Goal: Transaction & Acquisition: Purchase product/service

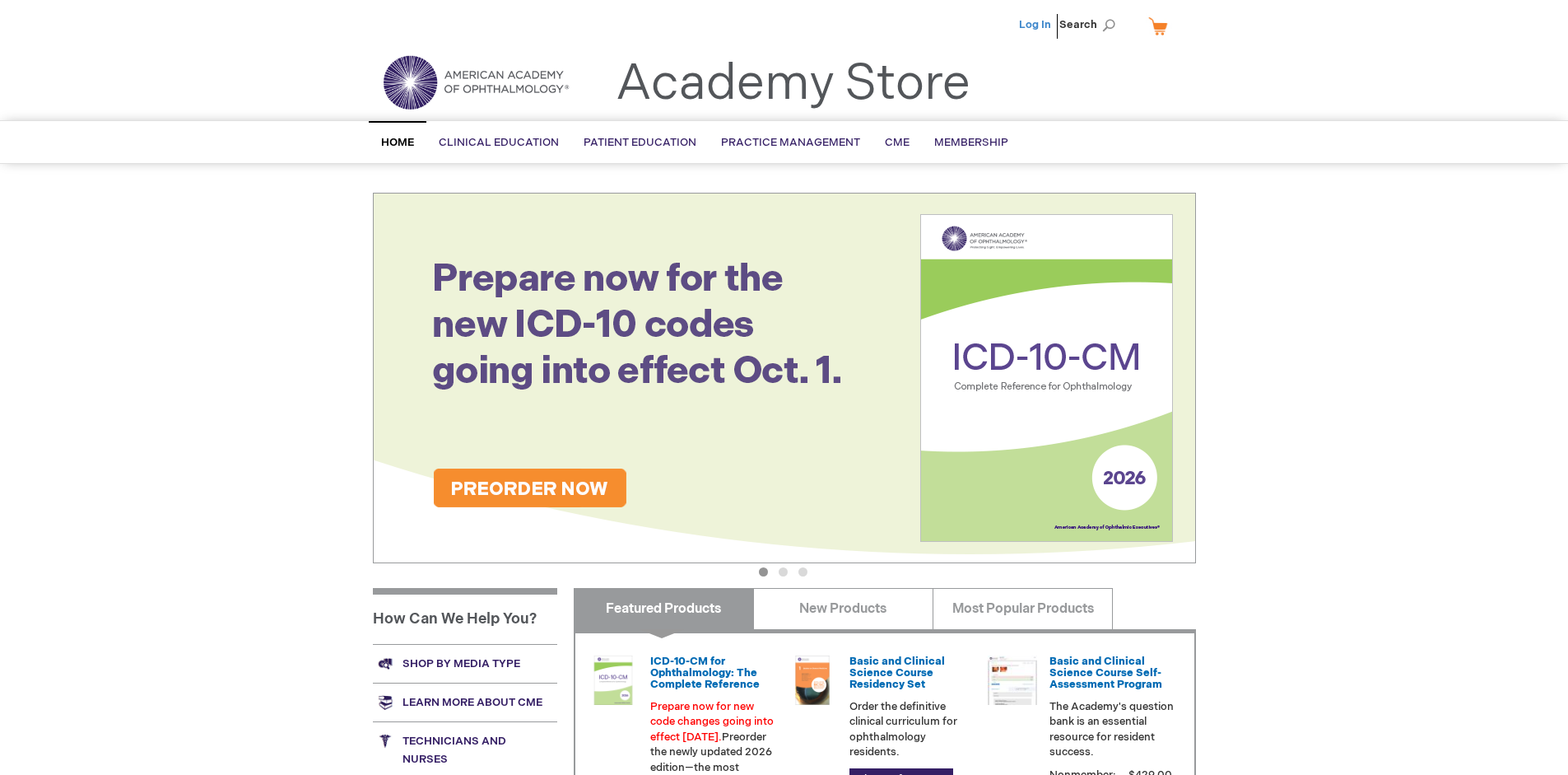
click at [1036, 25] on link "Log In" at bounding box center [1035, 24] width 32 height 13
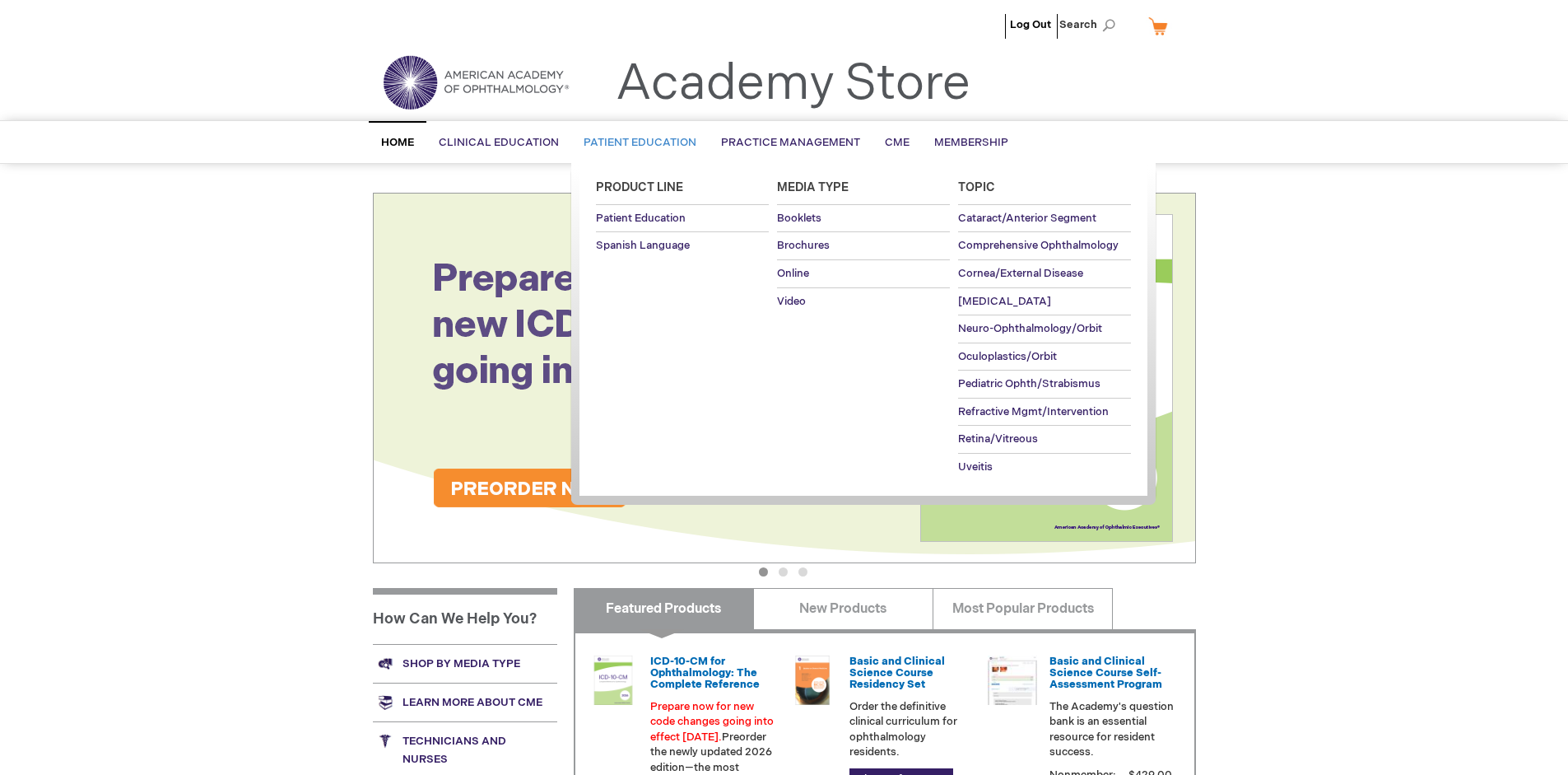
click at [636, 142] on span "Patient Education" at bounding box center [640, 142] width 113 height 13
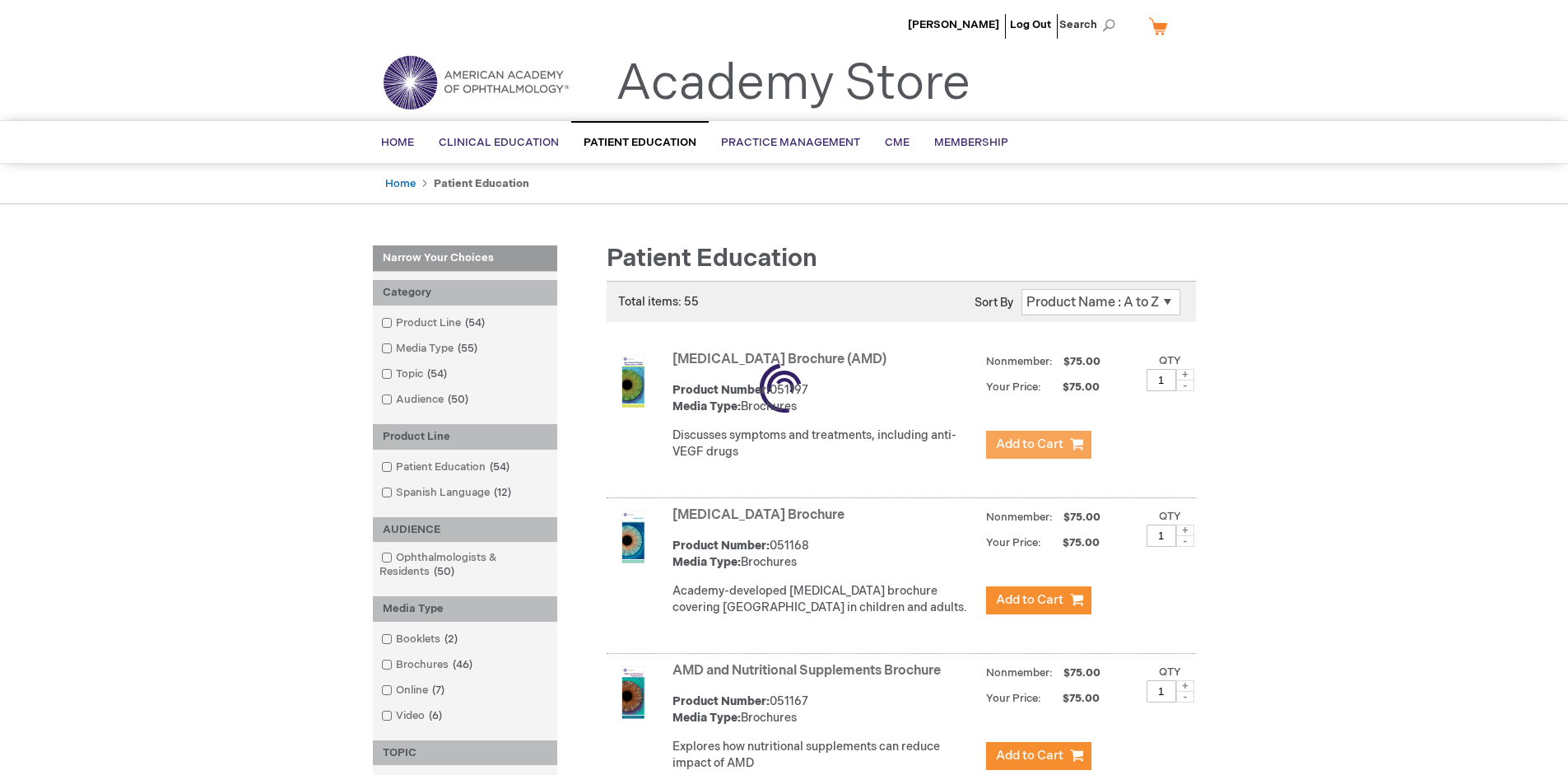
click at [1038, 445] on span "Add to Cart" at bounding box center [1030, 444] width 67 height 16
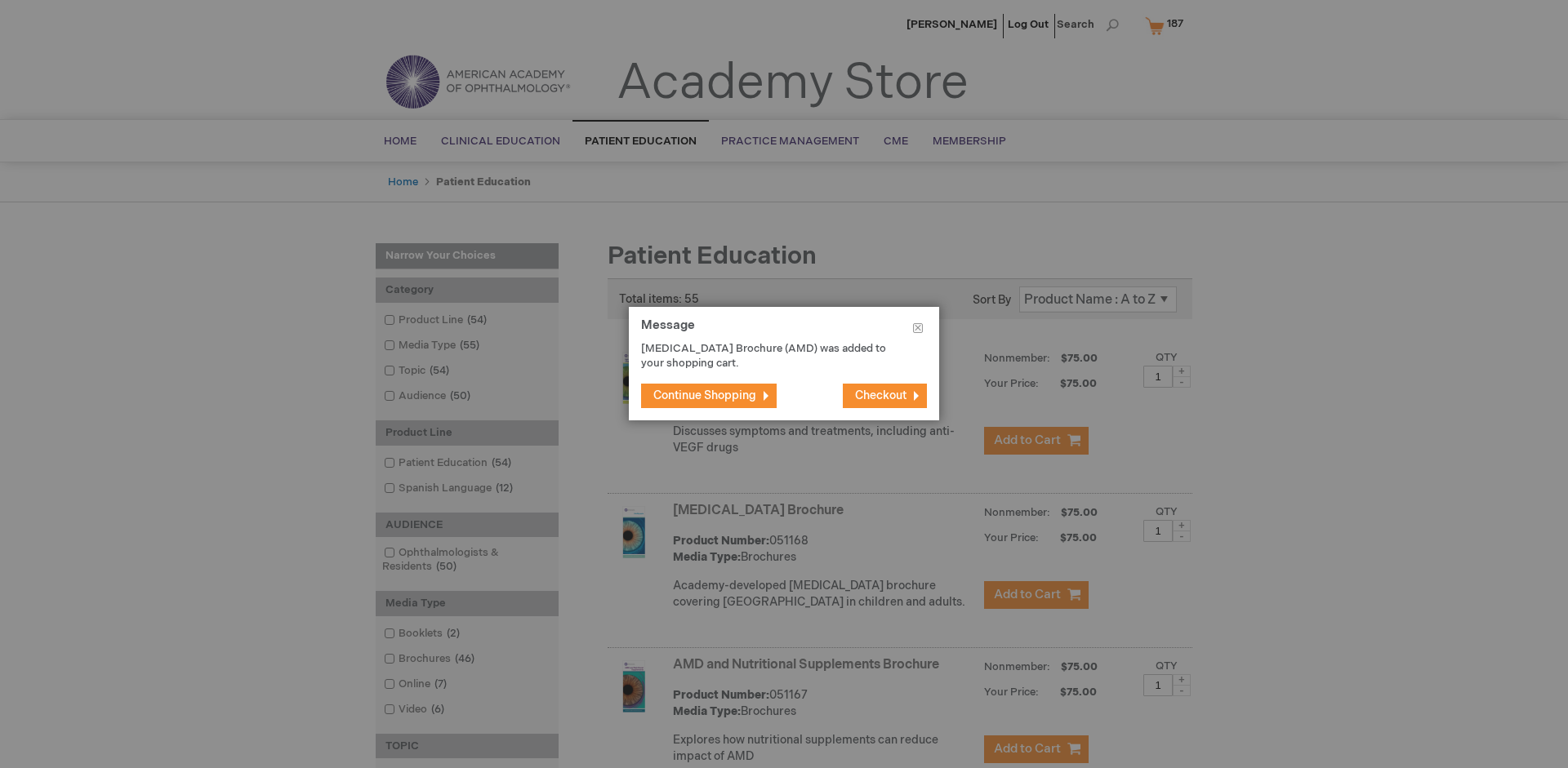
click at [705, 396] on span "Continue Shopping" at bounding box center [705, 396] width 103 height 14
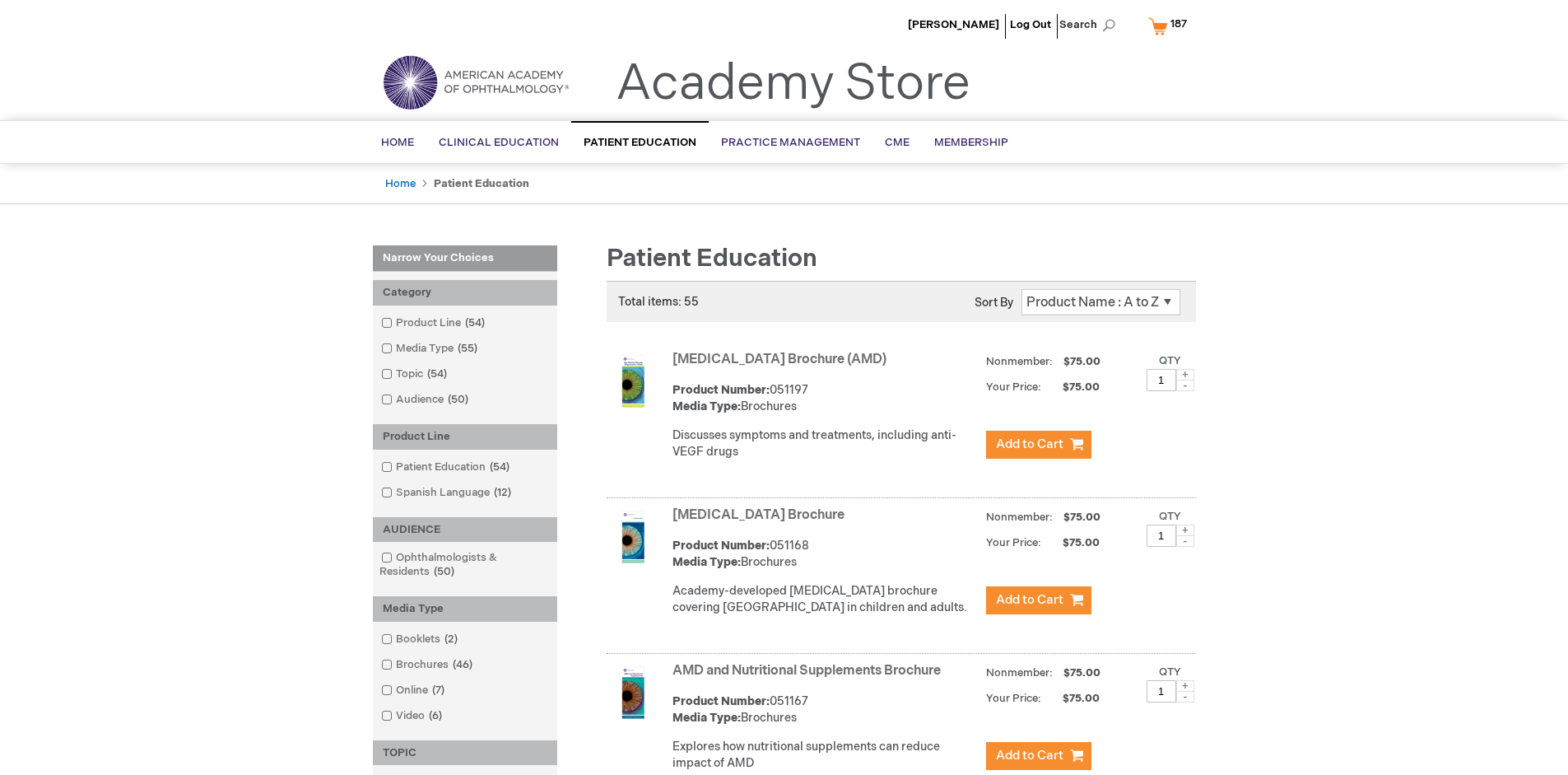
click at [810, 678] on link "AMD and Nutritional Supplements Brochure" at bounding box center [807, 671] width 269 height 16
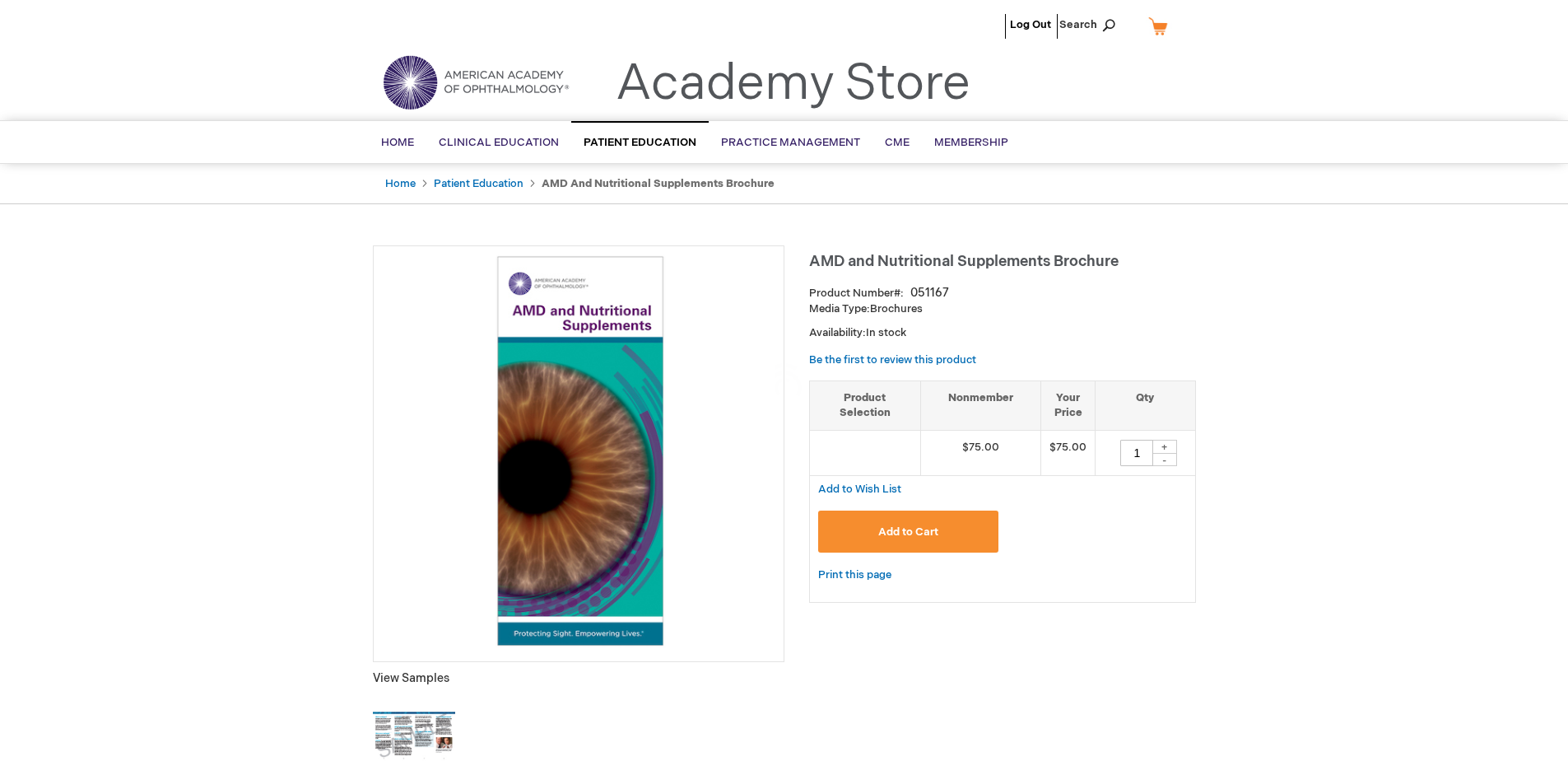
type input "1"
click at [908, 531] on span "Add to Cart" at bounding box center [909, 532] width 60 height 13
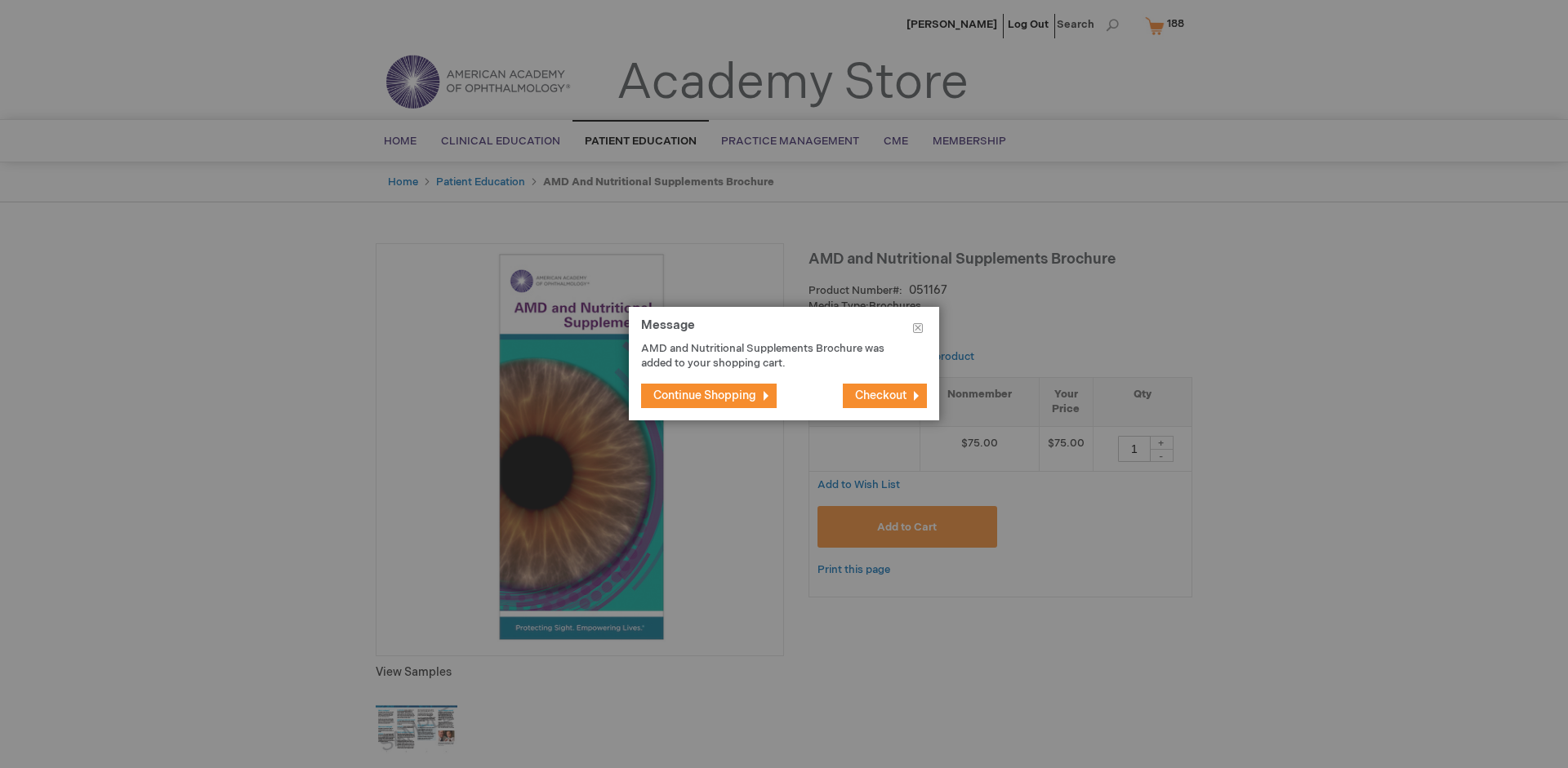
click at [705, 396] on span "Continue Shopping" at bounding box center [705, 396] width 103 height 14
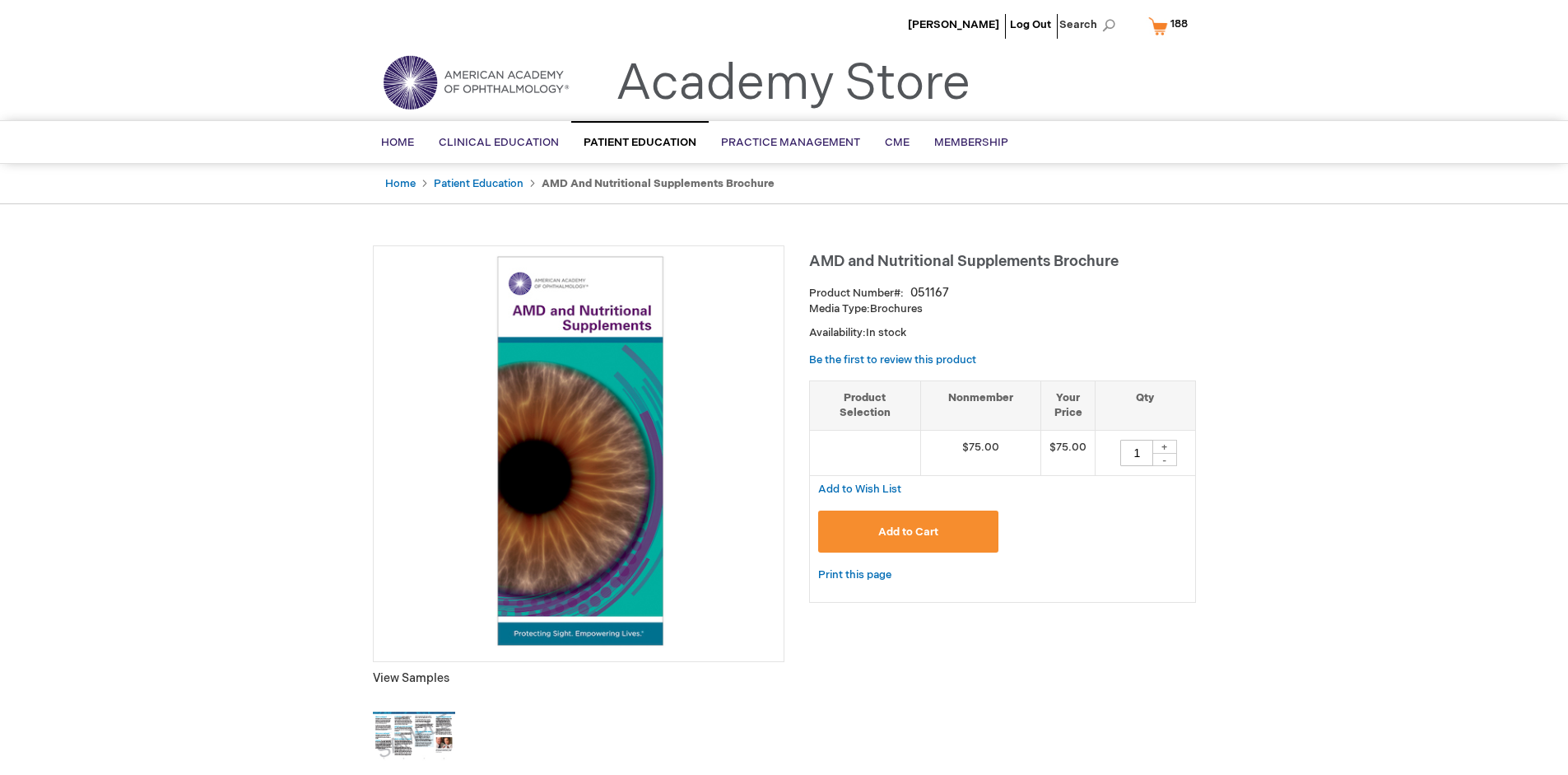
click at [1172, 26] on span "188" at bounding box center [1179, 23] width 17 height 13
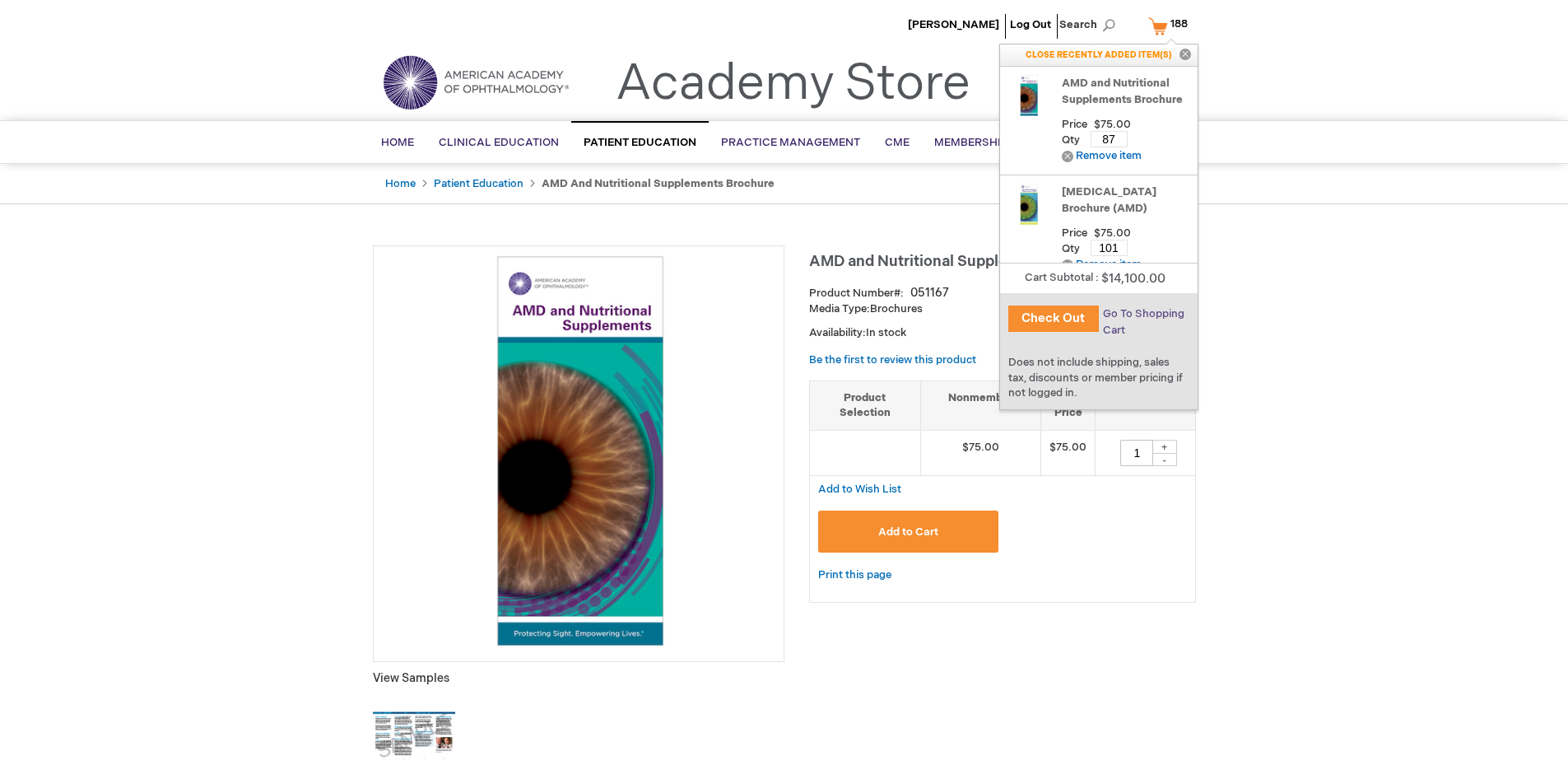
click at [1142, 314] on span "Go To Shopping Cart" at bounding box center [1144, 322] width 82 height 29
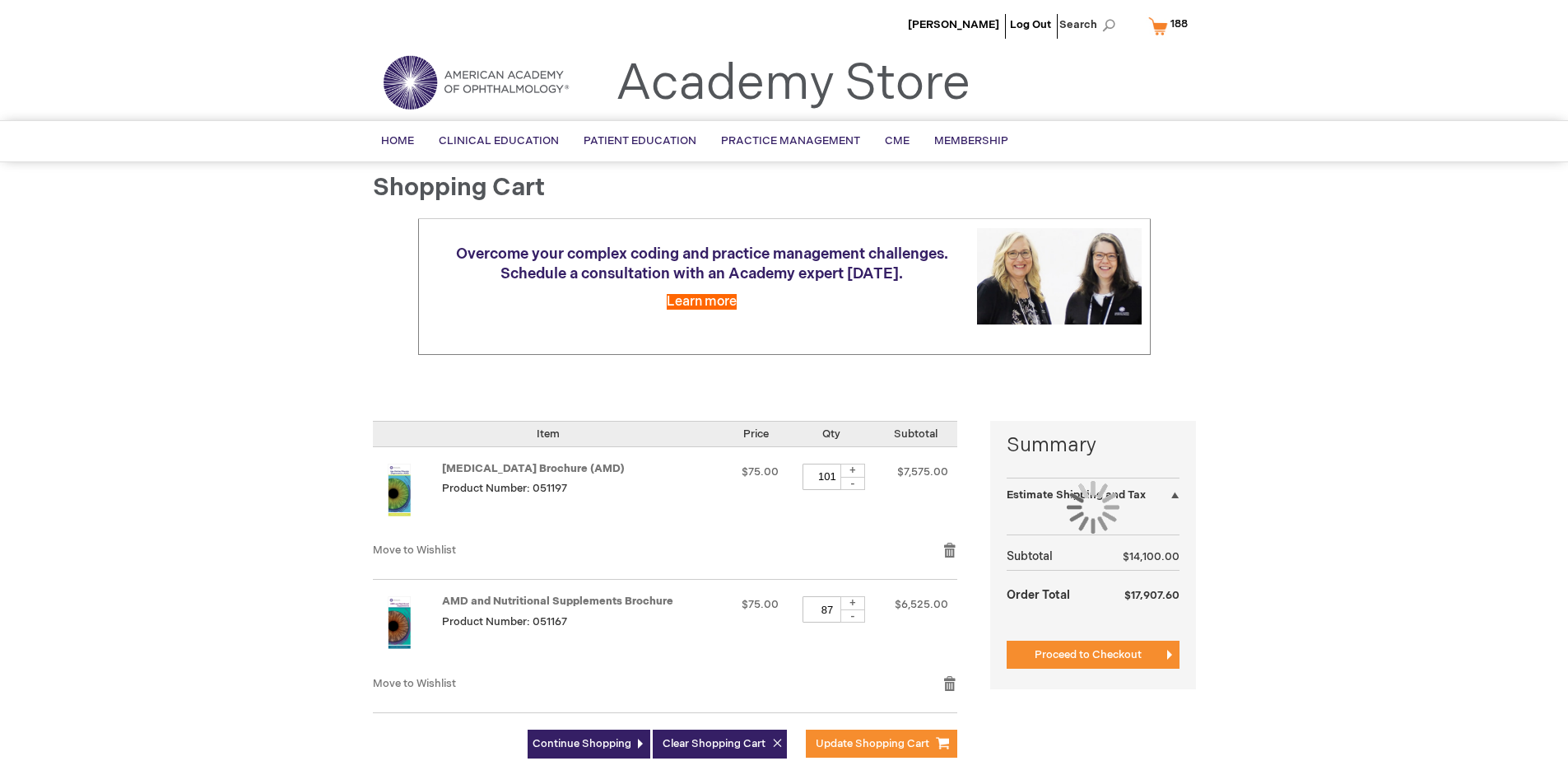
select select "US"
select select "41"
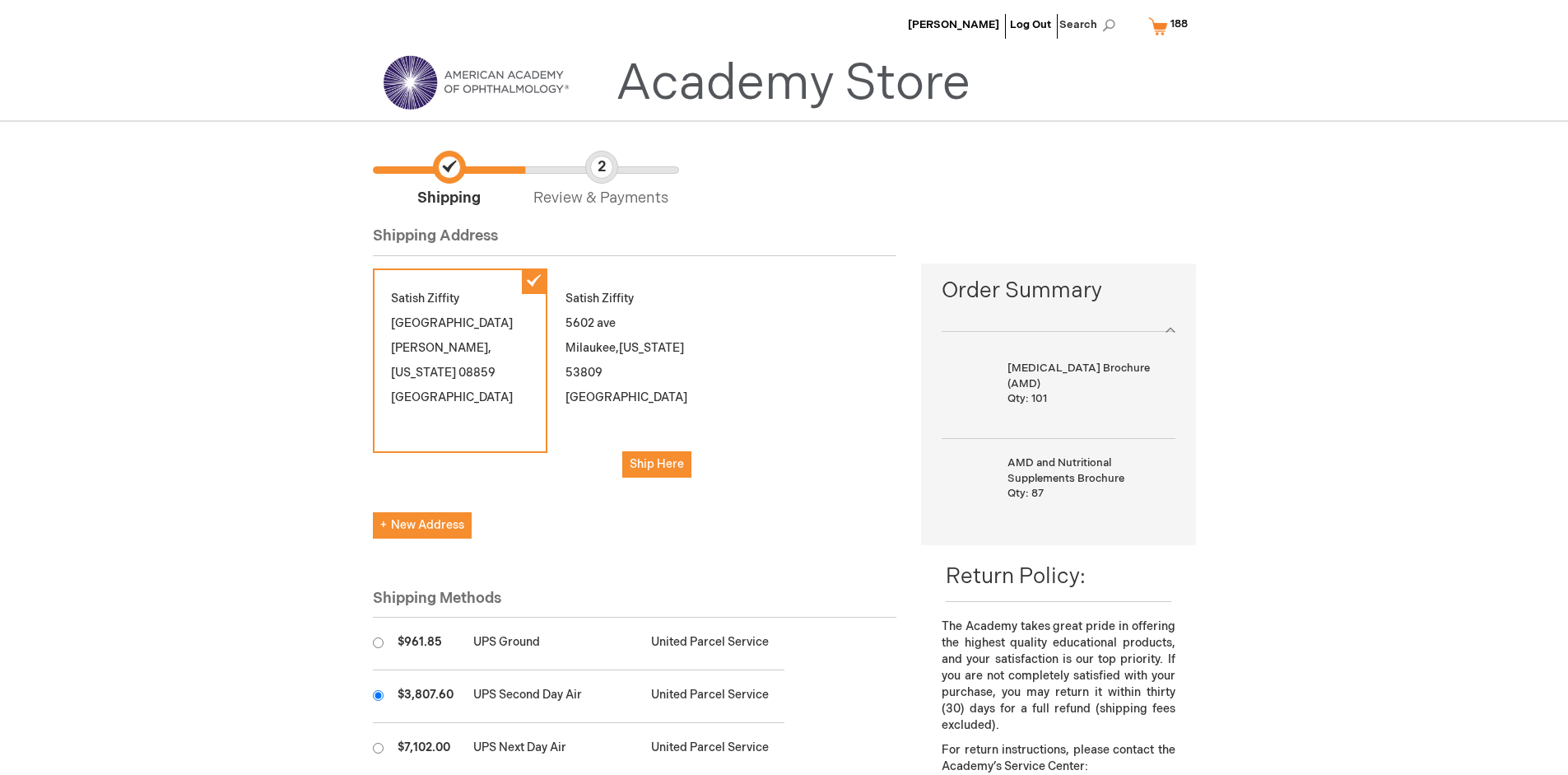
click at [378, 696] on input "radio" at bounding box center [378, 696] width 10 height 10
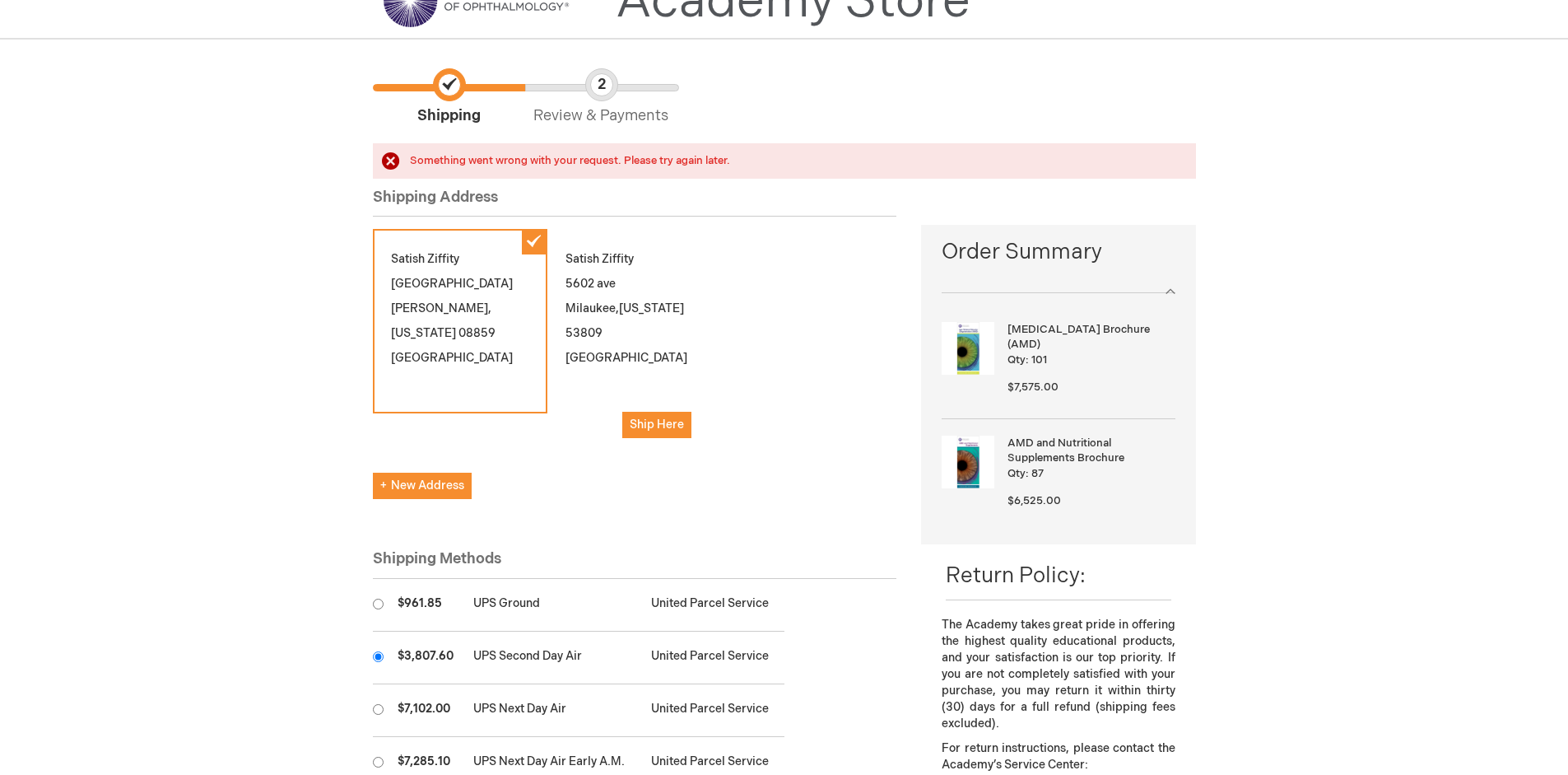
scroll to position [118, 0]
